Goal: Contribute content: Add original content to the website for others to see

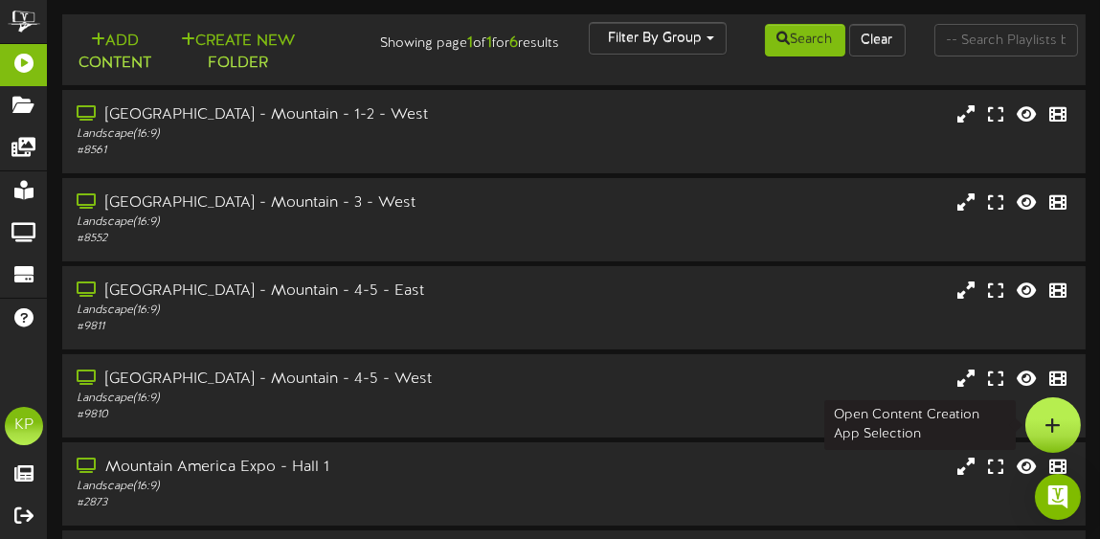
click at [1046, 420] on icon at bounding box center [1053, 424] width 16 height 17
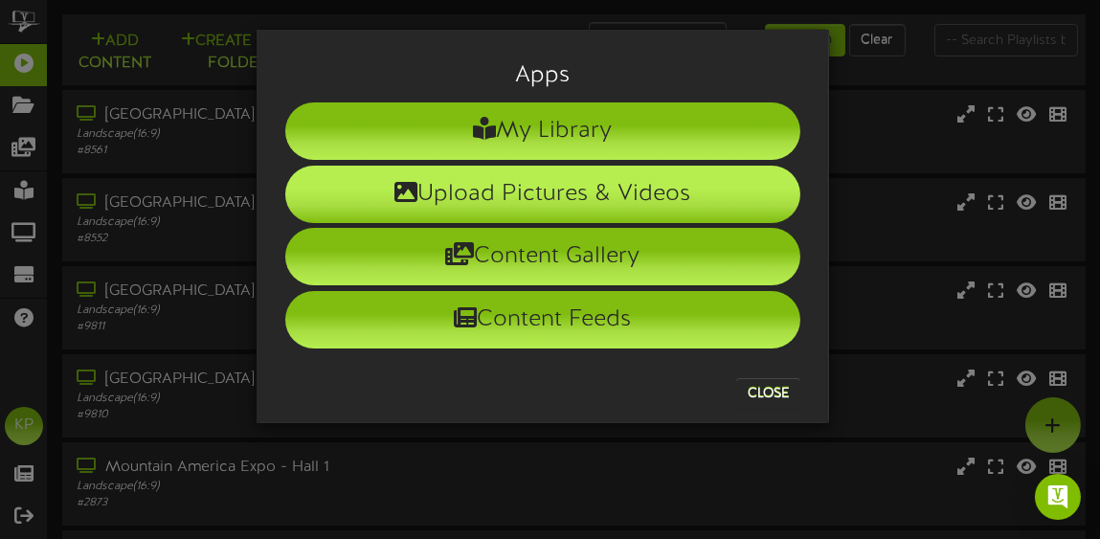
click at [692, 191] on li "Upload Pictures & Videos" at bounding box center [542, 194] width 515 height 57
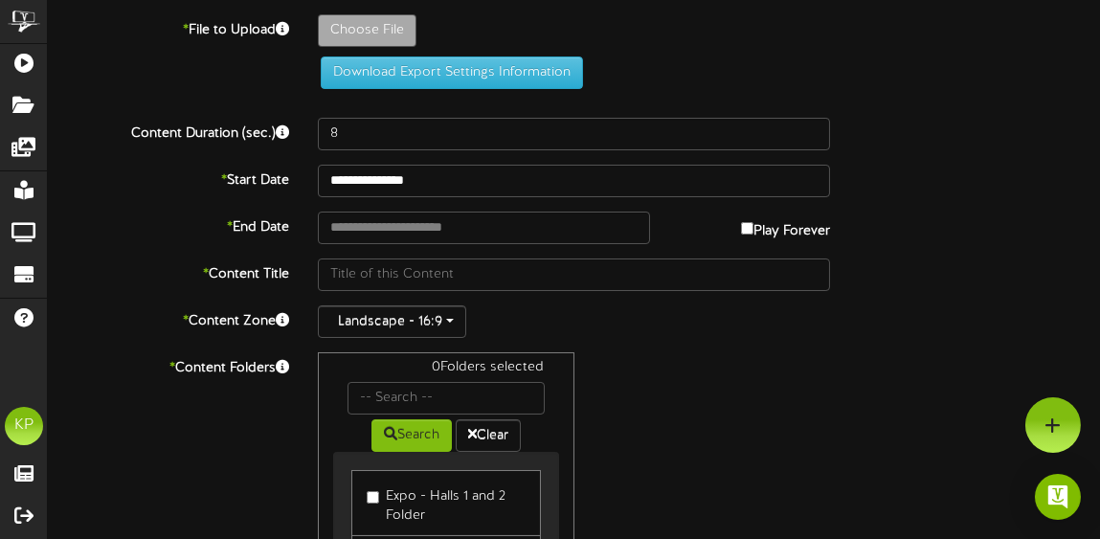
click at [796, 414] on div "0 Folders selected Search Clear Expo - Halls 1 and 2 Folder Expo - Hall 3 Folder" at bounding box center [573, 534] width 541 height 364
type input "**********"
type input "SeniorExpoPostponed"
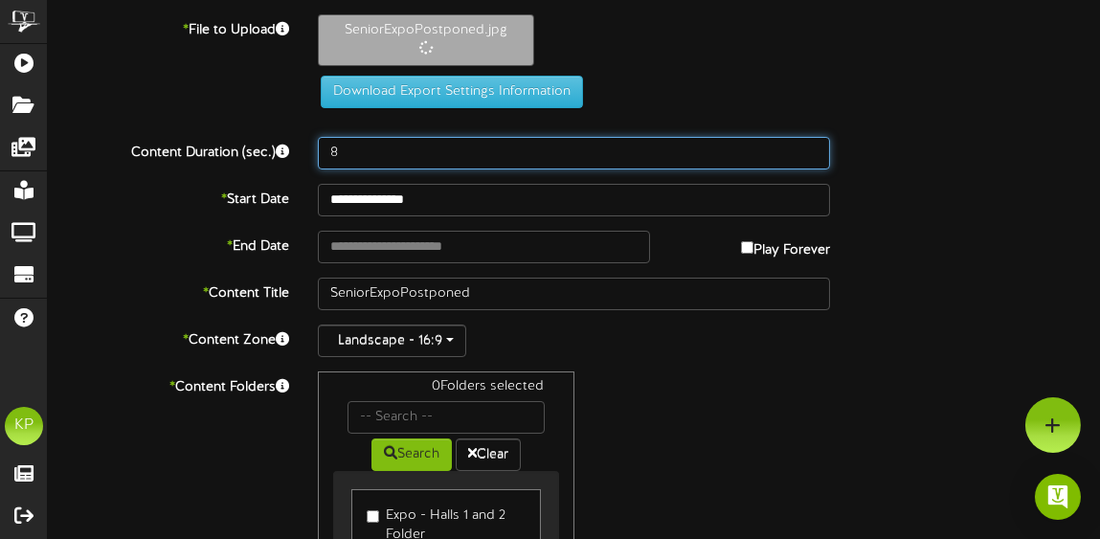
click at [376, 149] on input "8" at bounding box center [574, 153] width 512 height 33
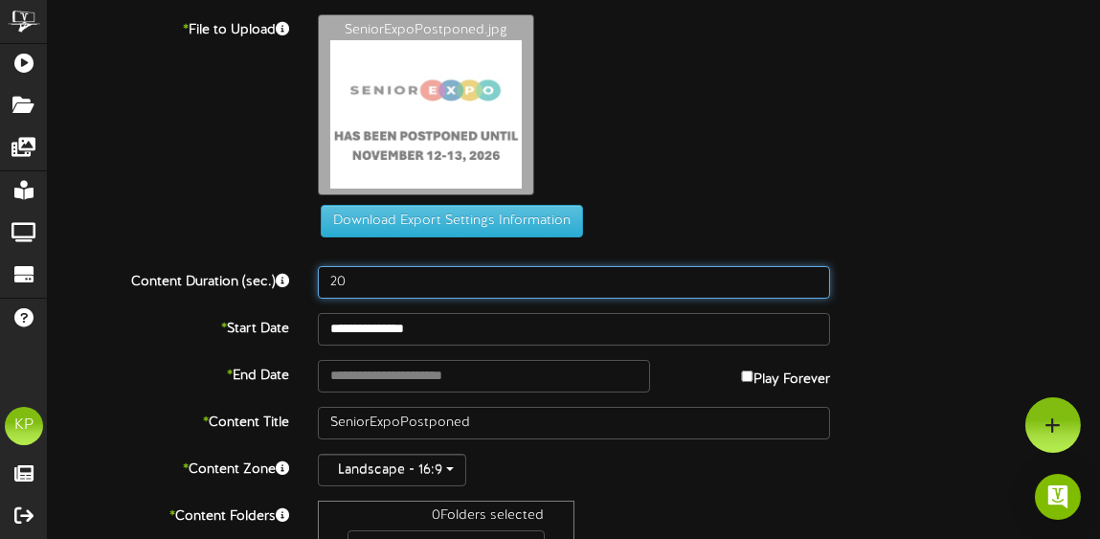
type input "20"
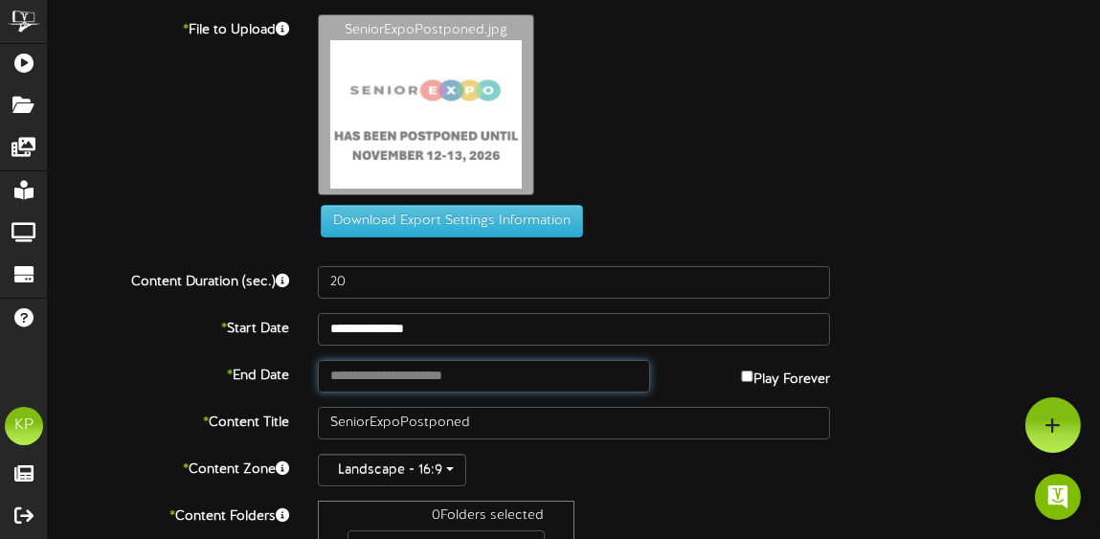
click at [426, 372] on input "text" at bounding box center [483, 376] width 331 height 33
click at [448, 376] on input "**********" at bounding box center [483, 376] width 331 height 33
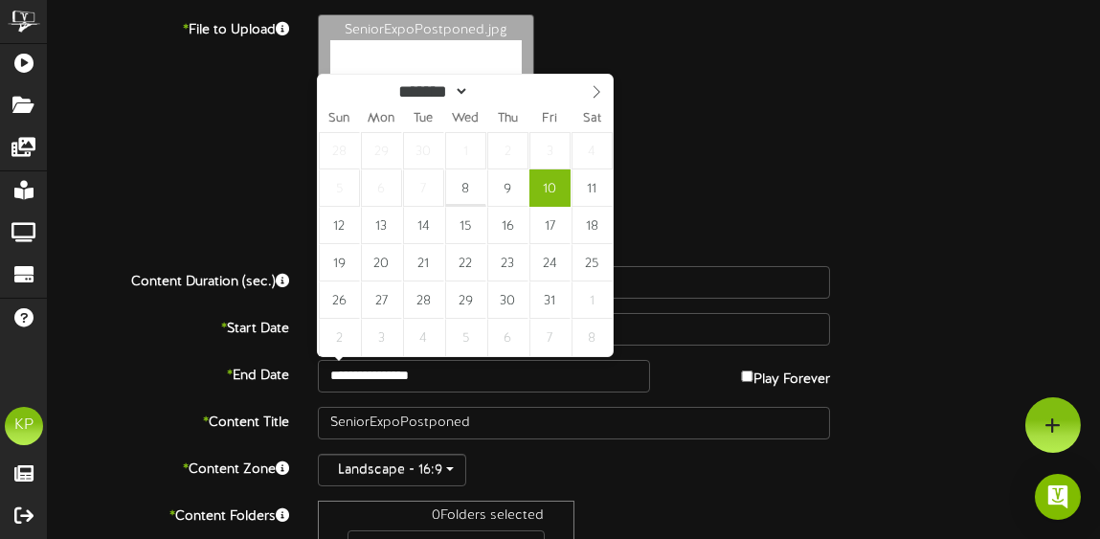
click at [603, 475] on div "Landscape - 16:9" at bounding box center [574, 470] width 512 height 33
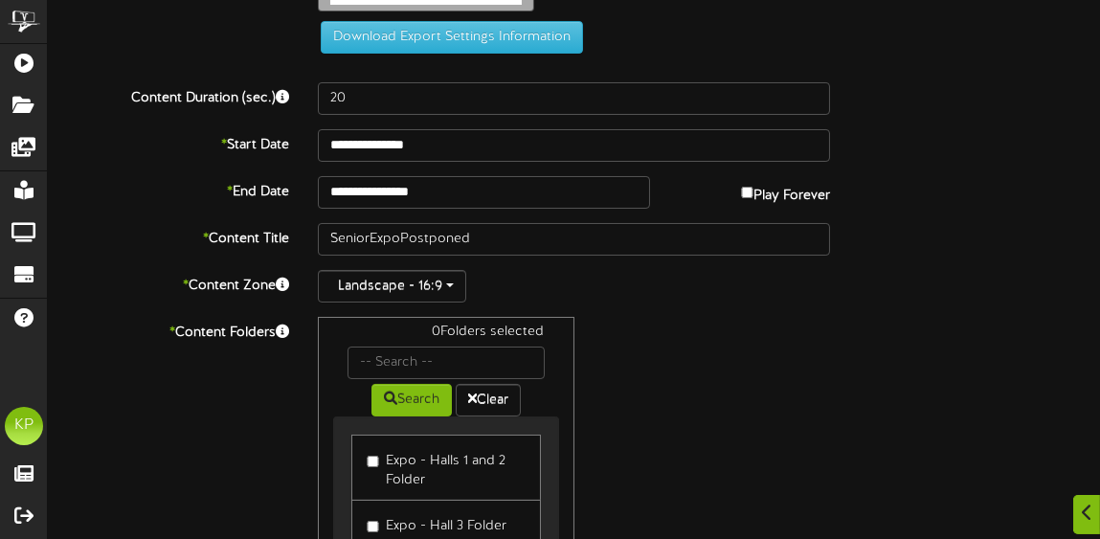
scroll to position [190, 0]
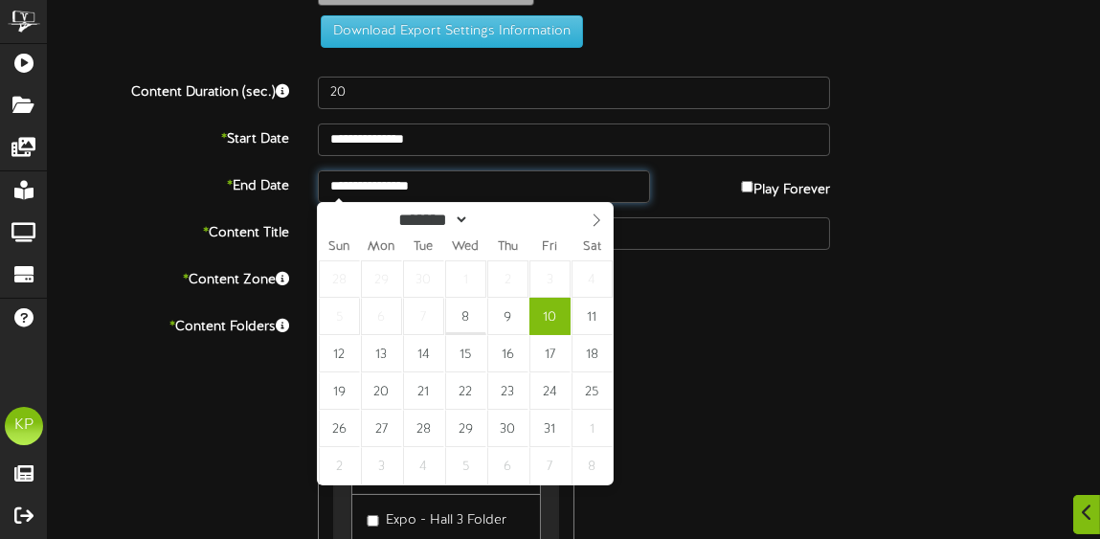
click at [520, 183] on input "**********" at bounding box center [483, 186] width 331 height 33
type input "**********"
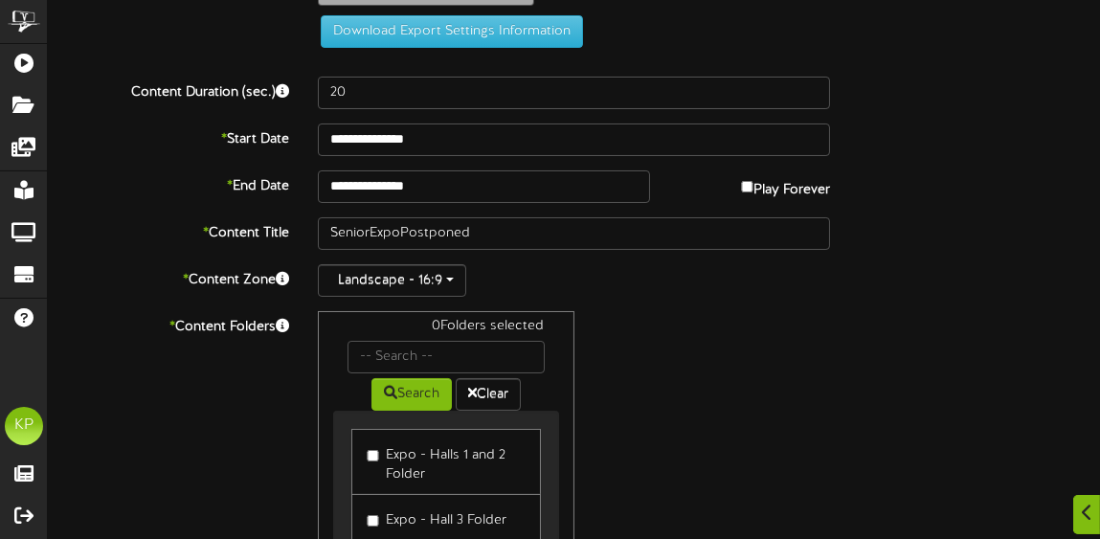
click at [733, 407] on div "0 Folders selected Search Clear Expo - Halls 1 and 2 Folder Expo - Hall 3 Folder" at bounding box center [573, 493] width 541 height 364
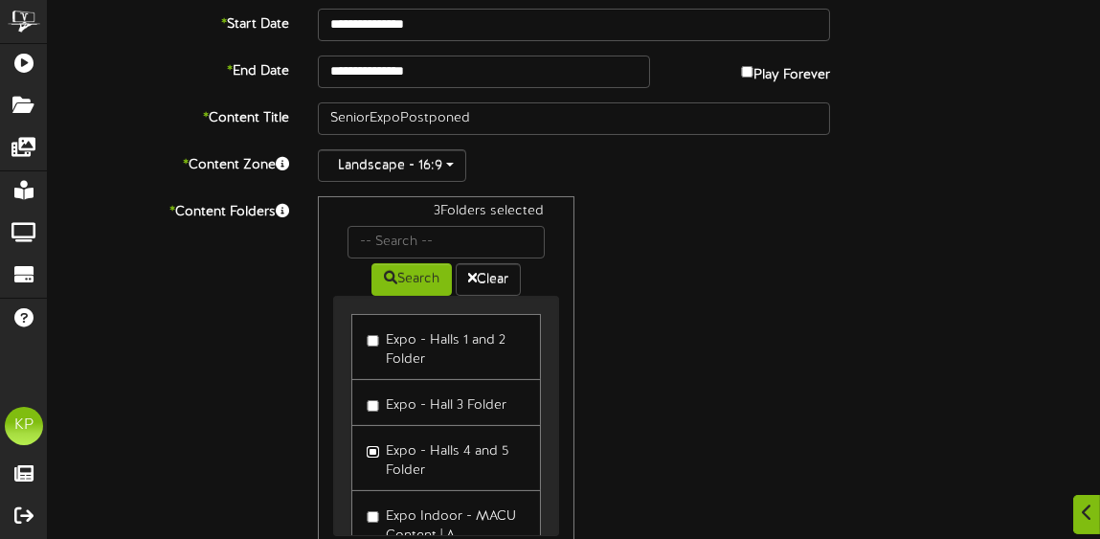
scroll to position [421, 0]
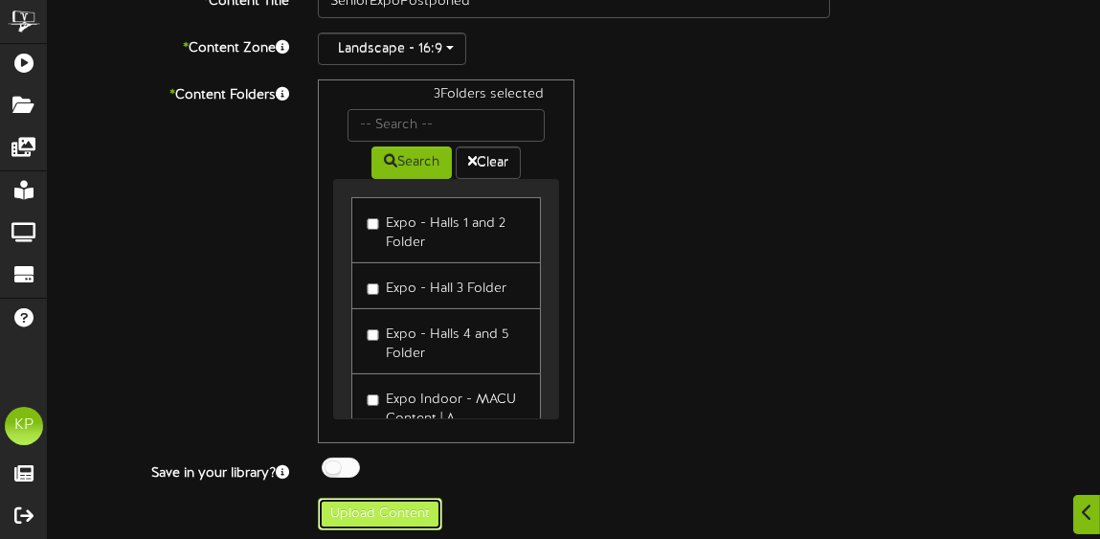
click at [414, 501] on button "Upload Content" at bounding box center [380, 514] width 124 height 33
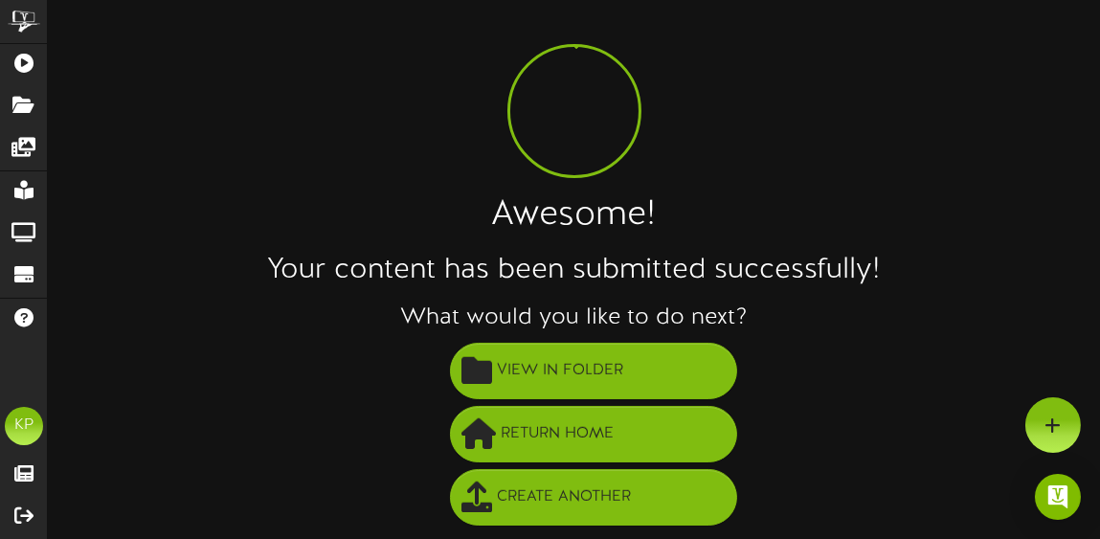
scroll to position [34, 0]
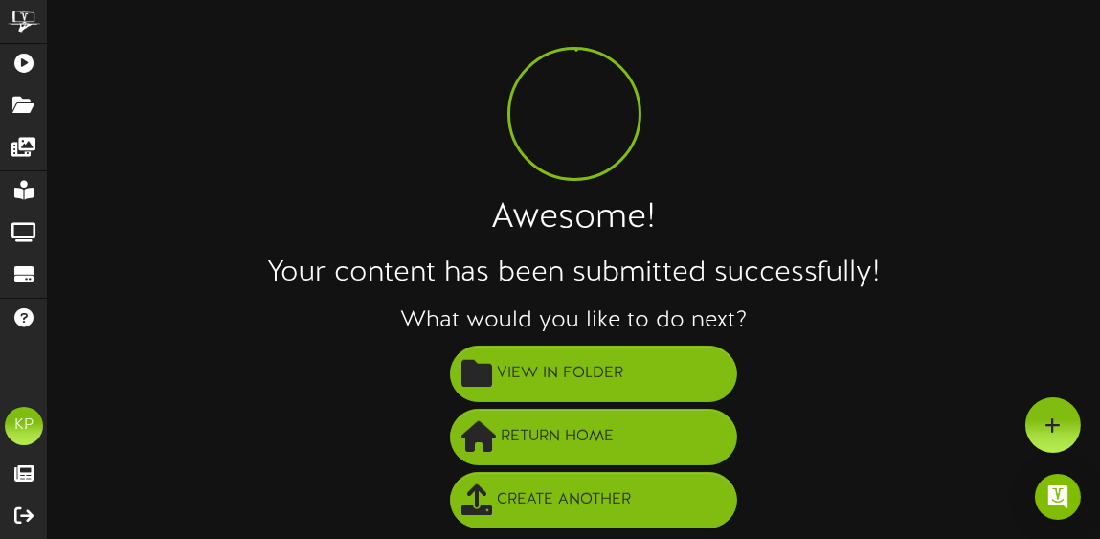
click at [829, 376] on li "View in Folder" at bounding box center [593, 374] width 1014 height 63
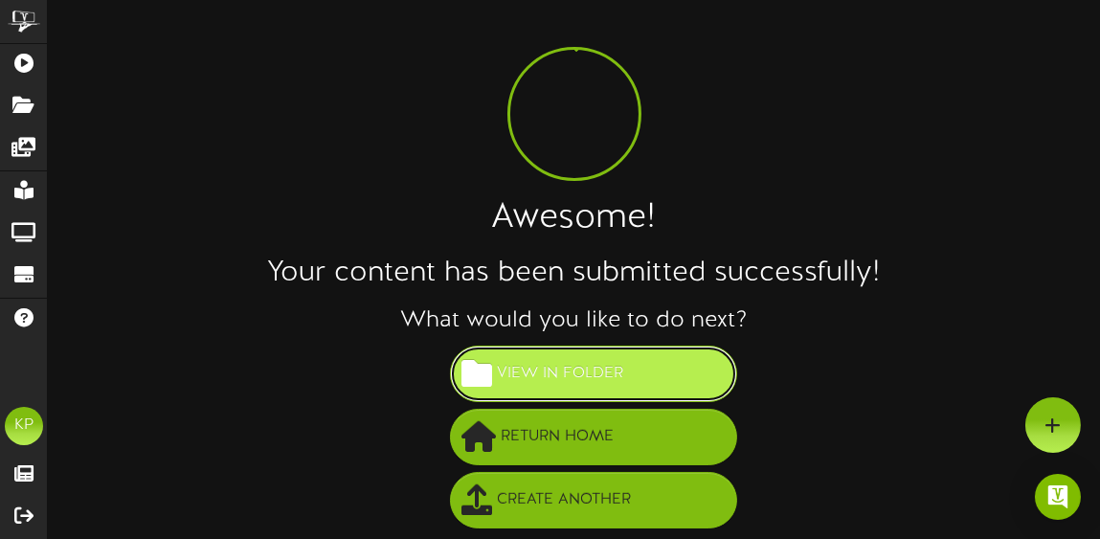
click at [676, 369] on button "View in Folder" at bounding box center [593, 374] width 287 height 56
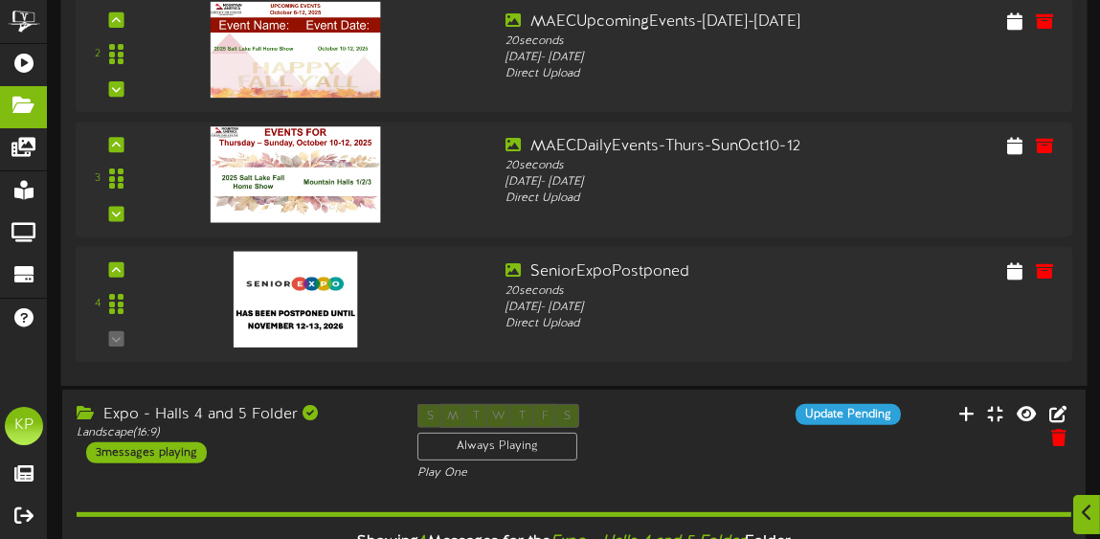
scroll to position [1174, 0]
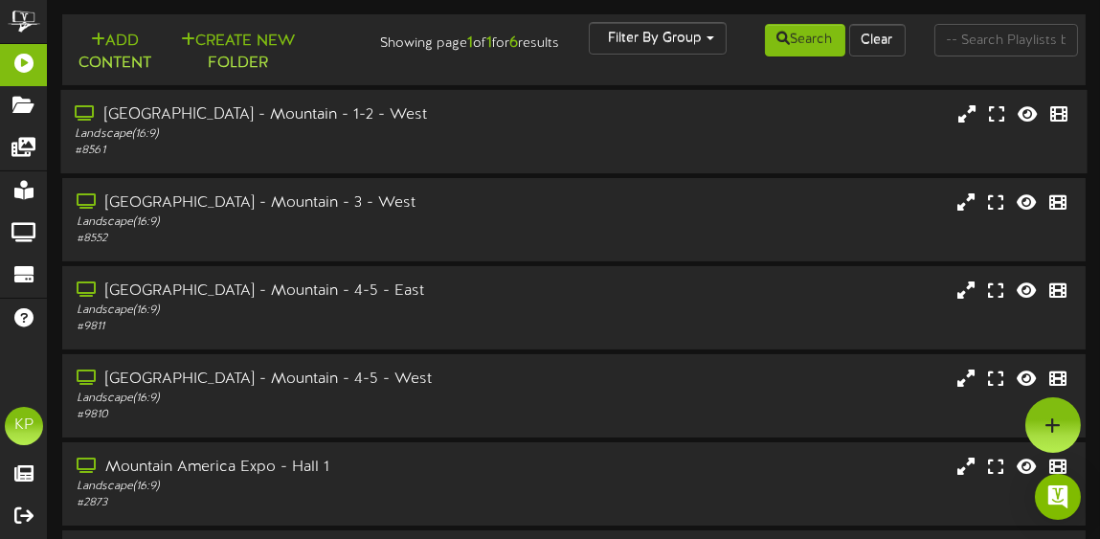
click at [469, 121] on div "[GEOGRAPHIC_DATA] - Mountain - 1-2 - West" at bounding box center [274, 115] width 399 height 22
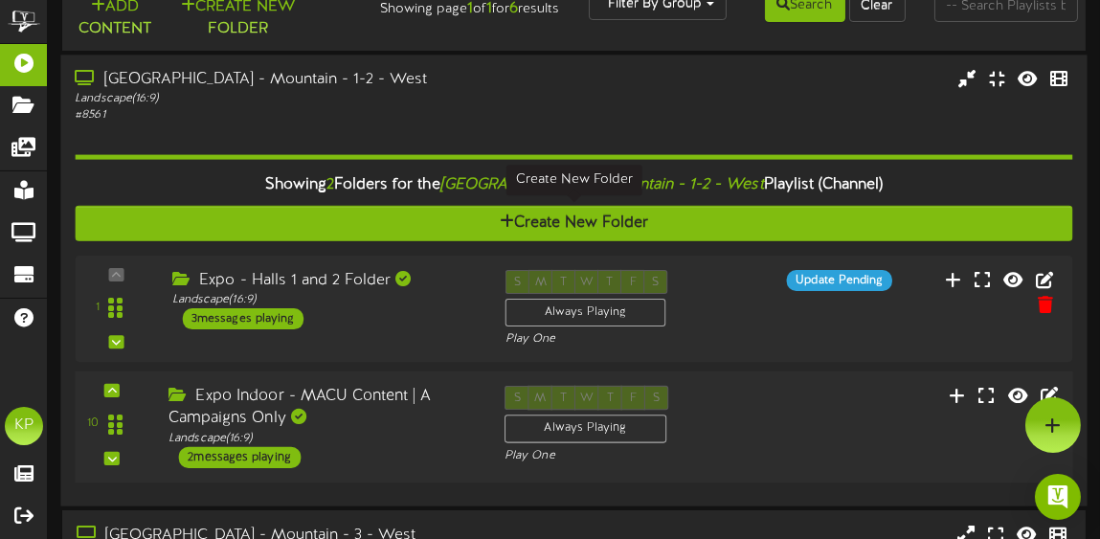
scroll to position [33, 0]
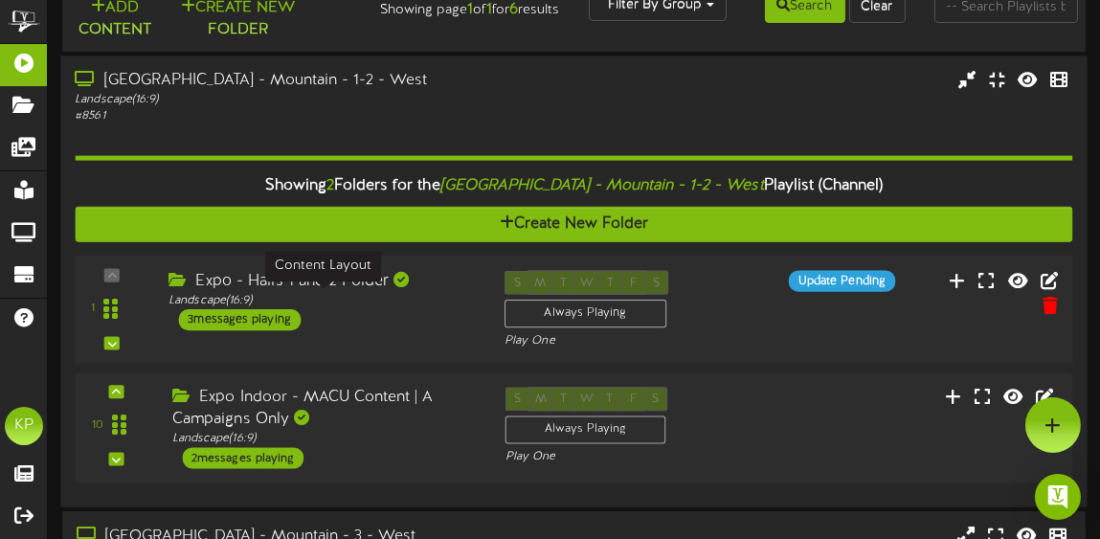
click at [449, 293] on div "Landscape ( 16:9 )" at bounding box center [321, 300] width 306 height 16
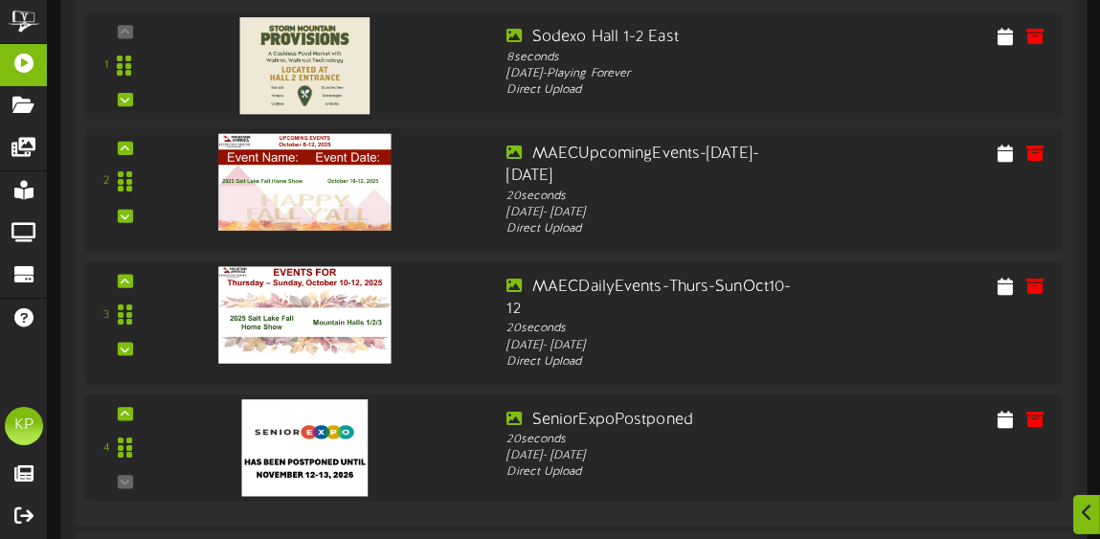
scroll to position [488, 0]
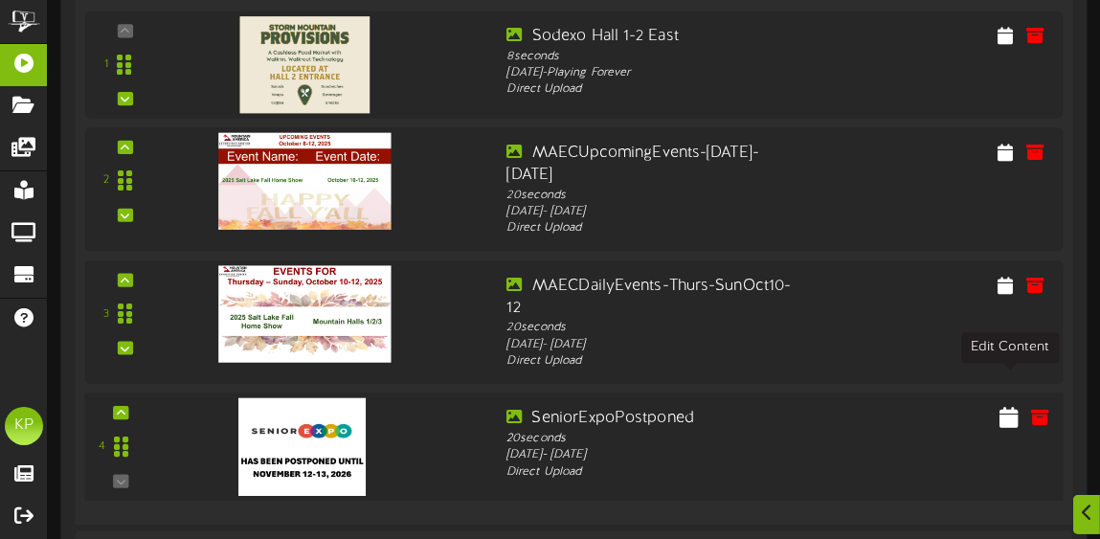
click at [1002, 406] on icon at bounding box center [1008, 416] width 19 height 21
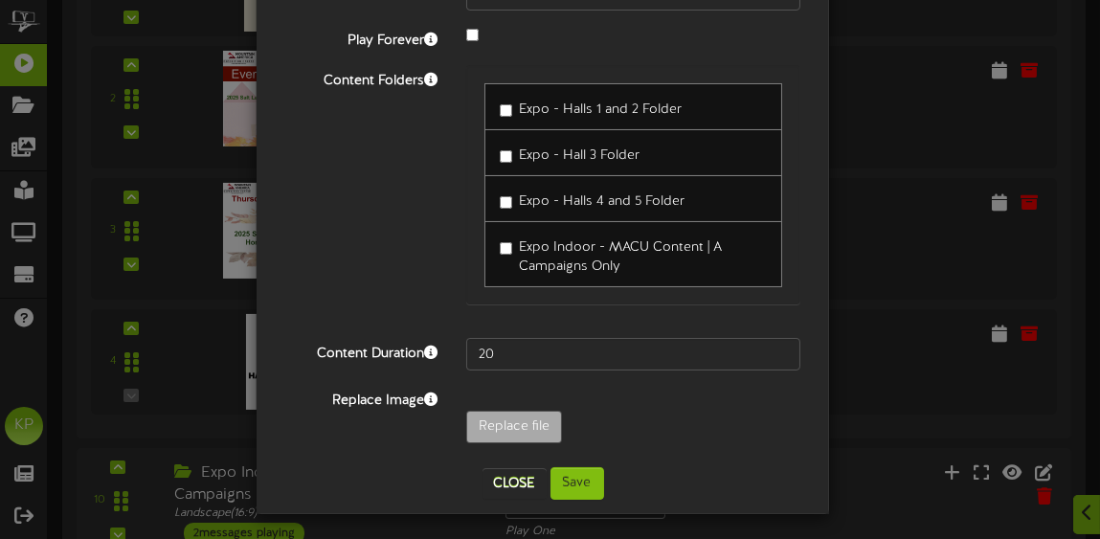
scroll to position [573, 0]
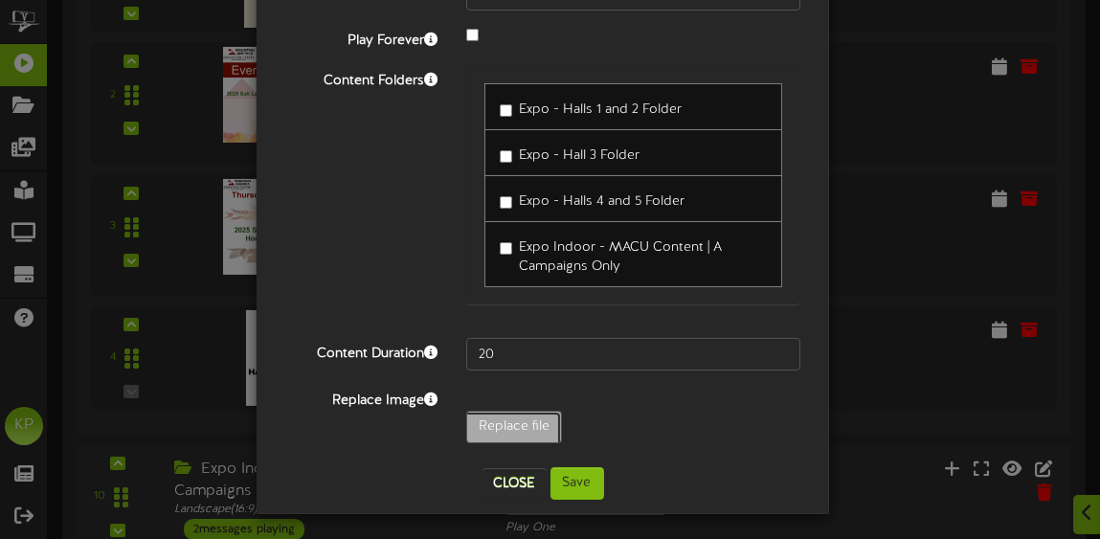
type input "**********"
click at [581, 476] on button "Save" at bounding box center [577, 483] width 54 height 33
